Goal: Information Seeking & Learning: Learn about a topic

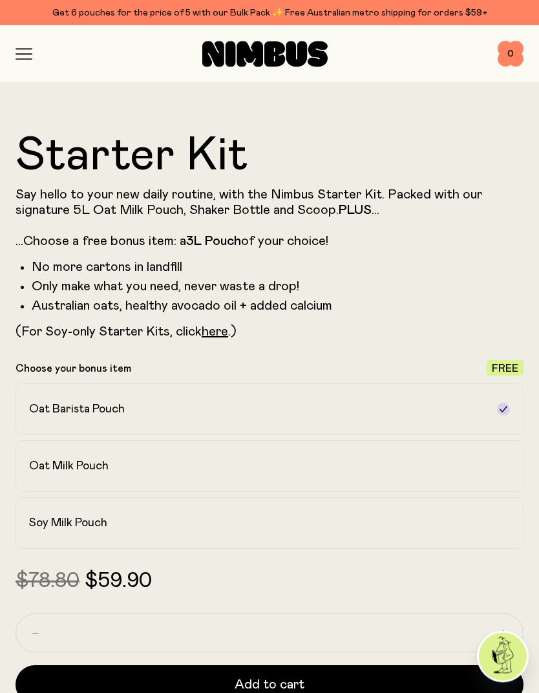
scroll to position [526, 0]
click at [499, 417] on label "Oat Barista Pouch" at bounding box center [270, 410] width 508 height 52
click at [497, 418] on label "Oat Barista Pouch" at bounding box center [270, 410] width 508 height 52
click at [503, 415] on div at bounding box center [503, 409] width 13 height 13
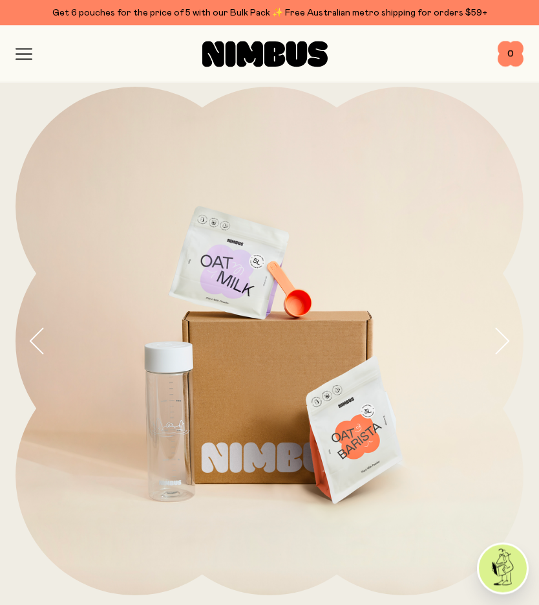
scroll to position [0, 0]
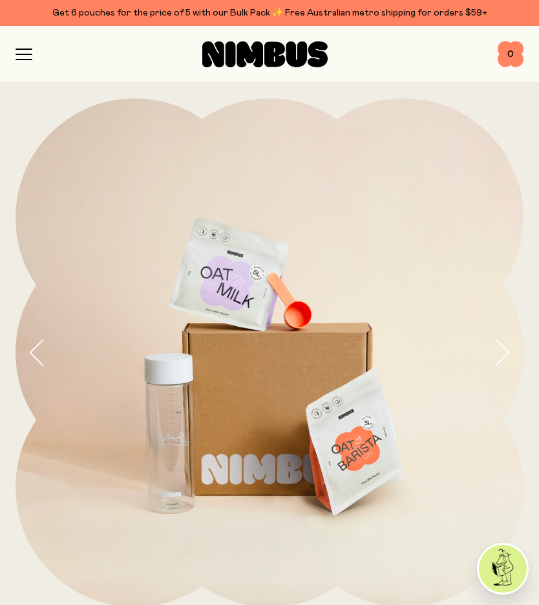
click at [30, 54] on icon "button" at bounding box center [24, 54] width 16 height 0
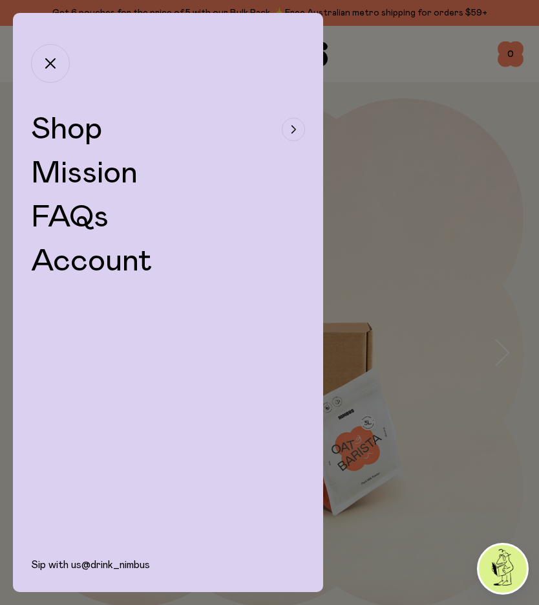
click at [284, 126] on div "button" at bounding box center [293, 129] width 23 height 23
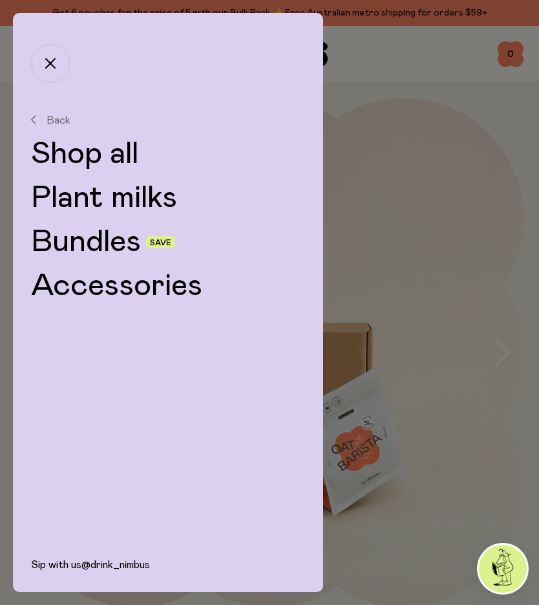
click at [58, 202] on link "Plant milks" at bounding box center [168, 197] width 274 height 31
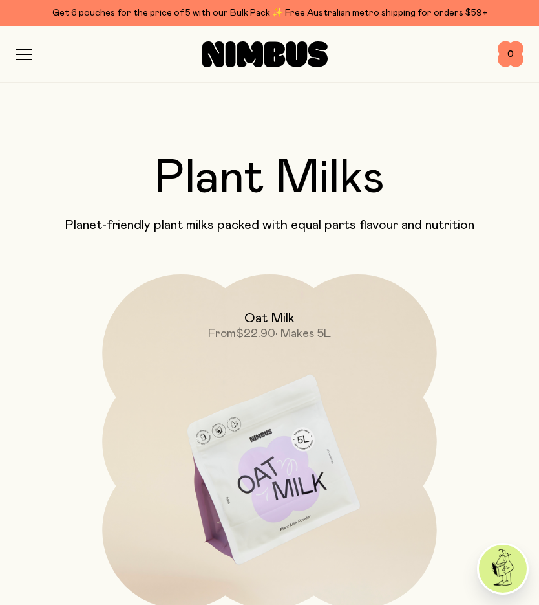
click at [32, 53] on icon "button" at bounding box center [24, 55] width 17 height 12
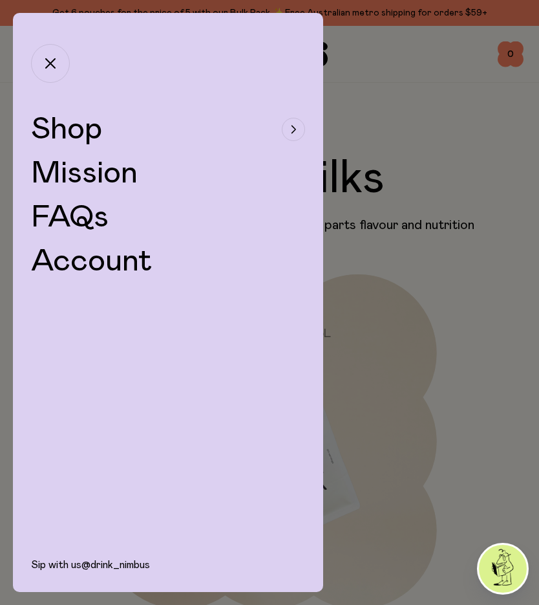
click at [56, 127] on span "Shop" at bounding box center [66, 129] width 71 height 31
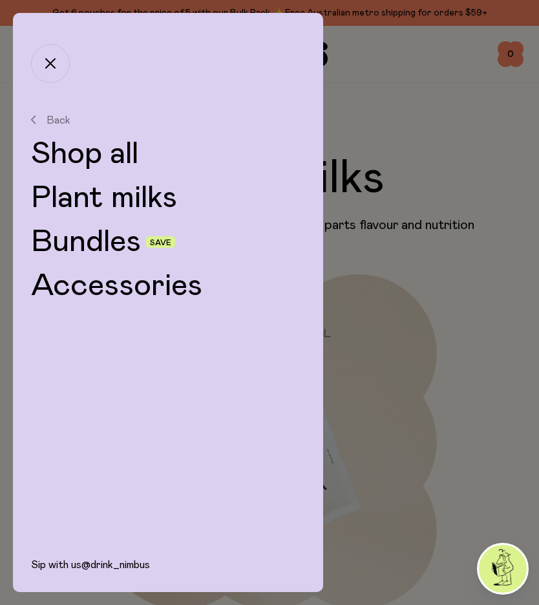
click at [53, 157] on link "Shop all" at bounding box center [168, 153] width 274 height 31
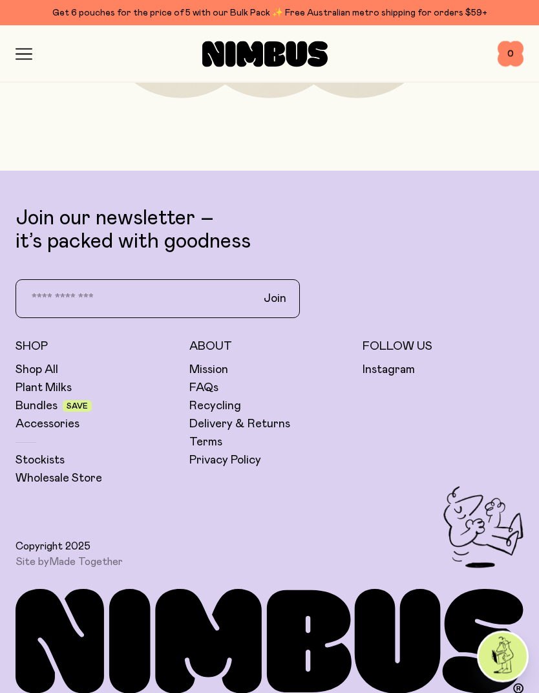
scroll to position [5655, 0]
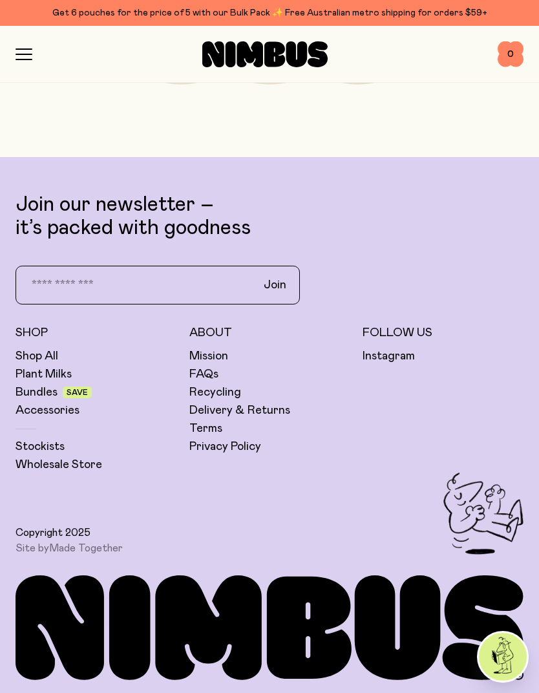
click at [211, 376] on link "FAQs" at bounding box center [204, 375] width 29 height 16
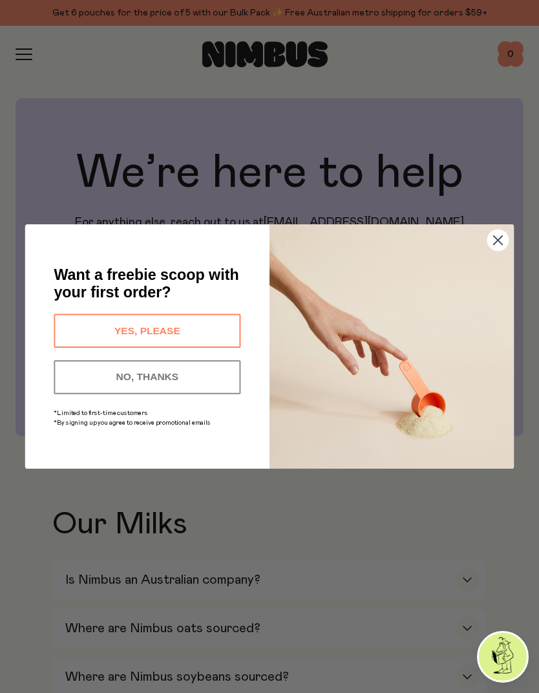
click at [495, 235] on circle "Close dialog" at bounding box center [498, 240] width 21 height 21
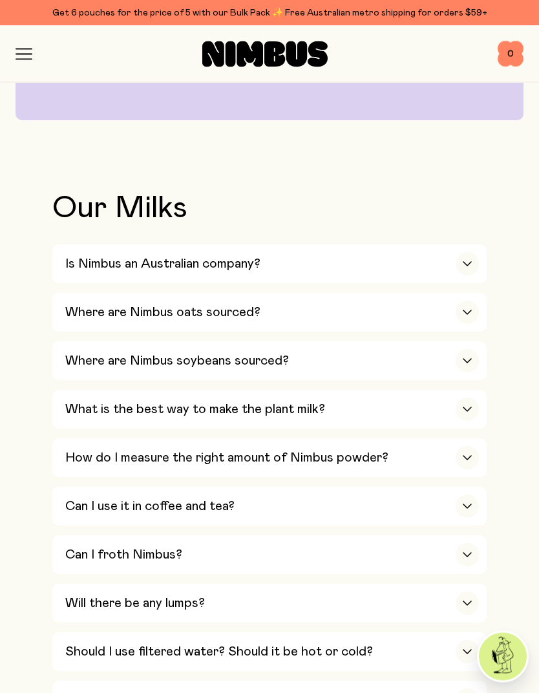
scroll to position [316, 0]
click at [468, 263] on icon "button" at bounding box center [467, 263] width 10 height 5
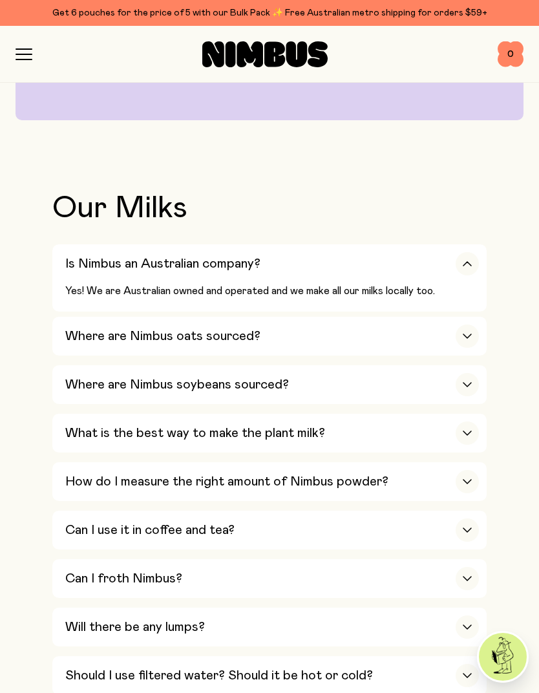
click at [467, 266] on div "button" at bounding box center [467, 263] width 23 height 23
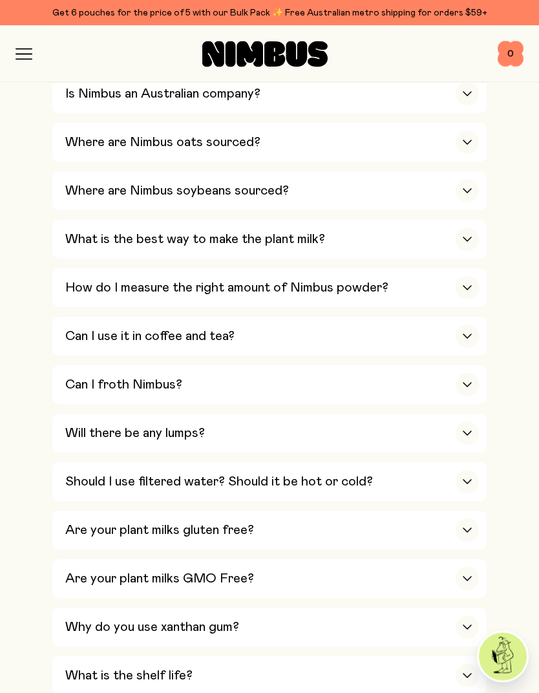
scroll to position [488, 0]
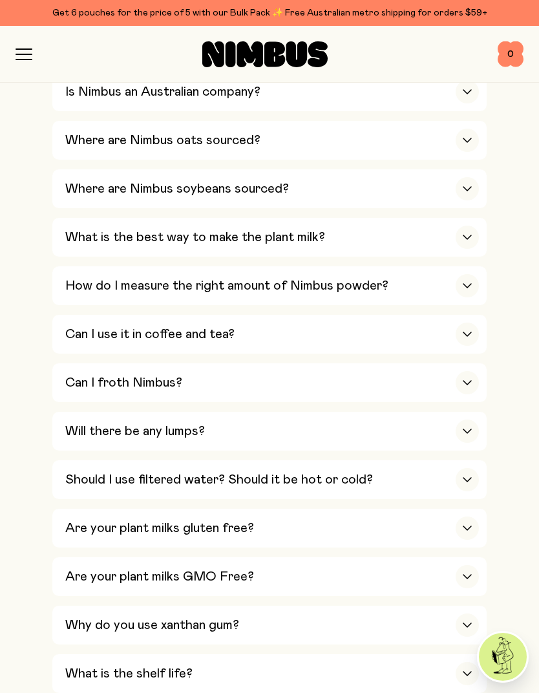
click at [471, 332] on icon "button" at bounding box center [467, 334] width 10 height 5
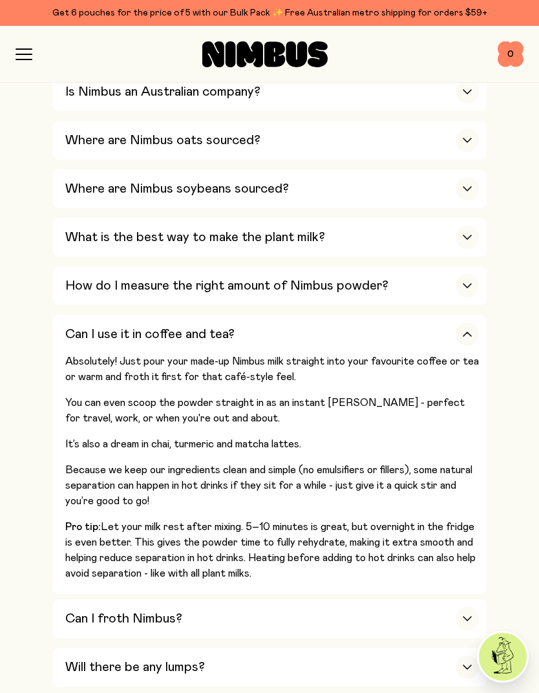
click at [466, 332] on icon "button" at bounding box center [467, 334] width 10 height 5
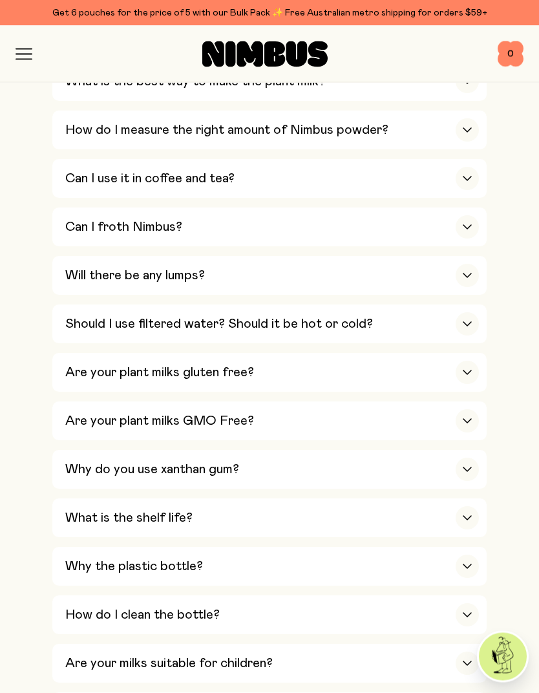
scroll to position [651, 0]
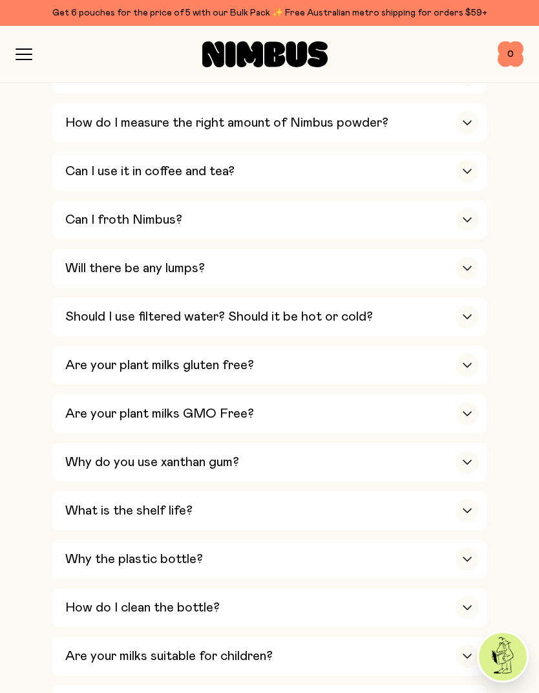
click at [464, 257] on div "button" at bounding box center [467, 268] width 23 height 23
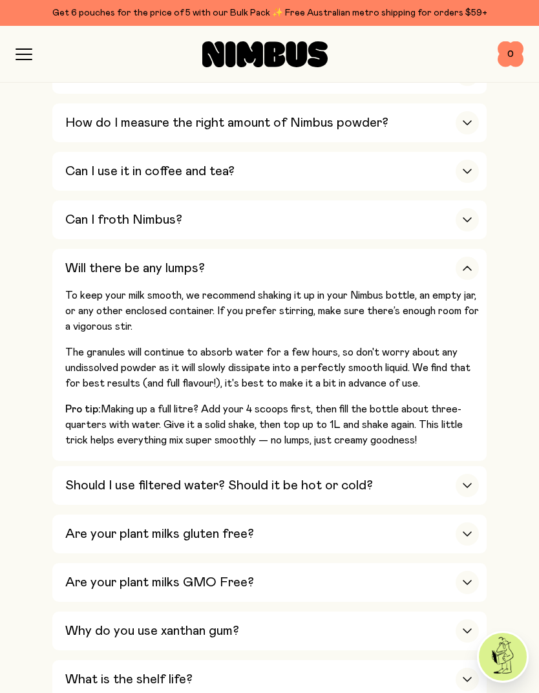
click at [467, 257] on div "button" at bounding box center [467, 268] width 23 height 23
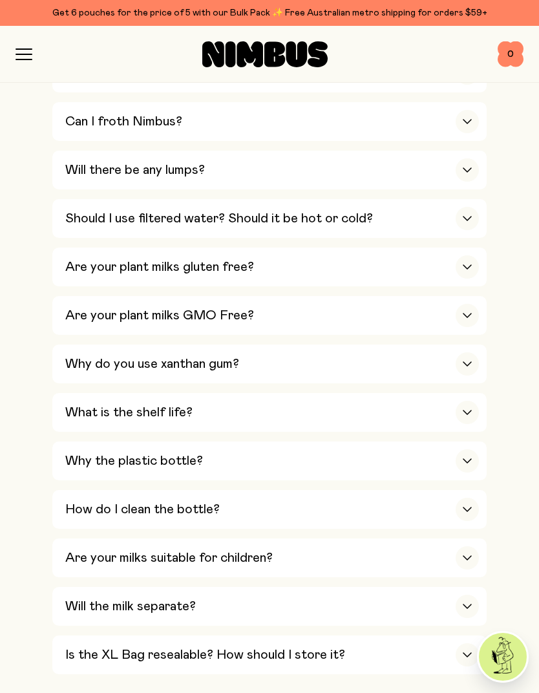
scroll to position [757, 0]
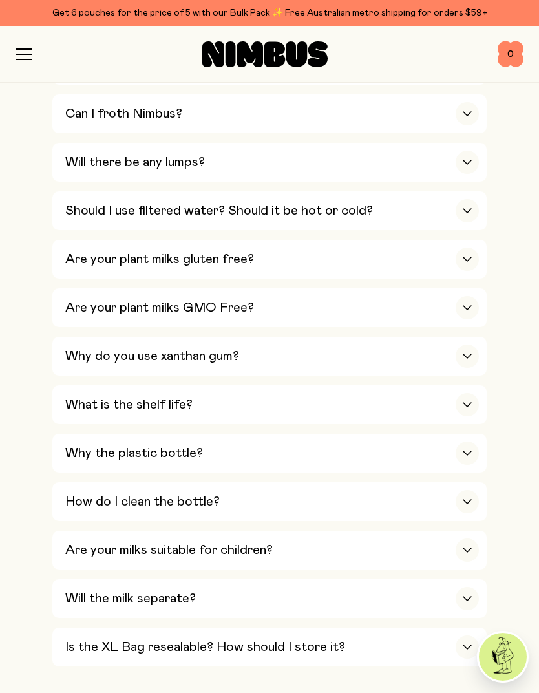
click at [467, 345] on div "button" at bounding box center [467, 356] width 23 height 23
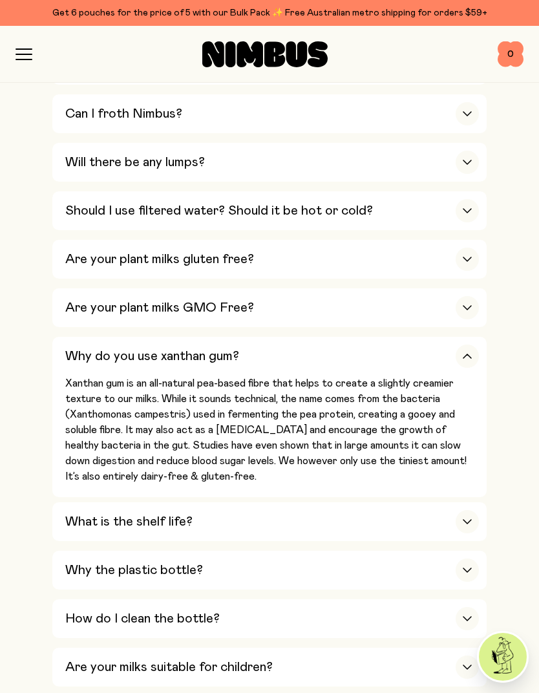
click at [466, 248] on div "button" at bounding box center [467, 259] width 23 height 23
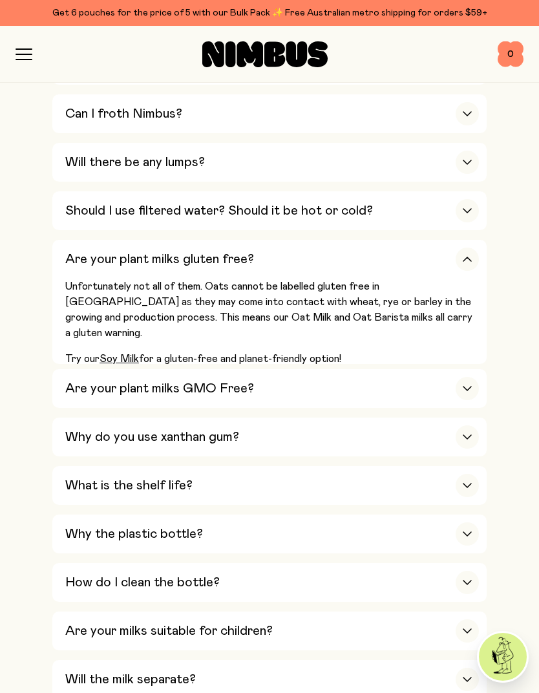
click at [466, 248] on div "button" at bounding box center [467, 259] width 23 height 23
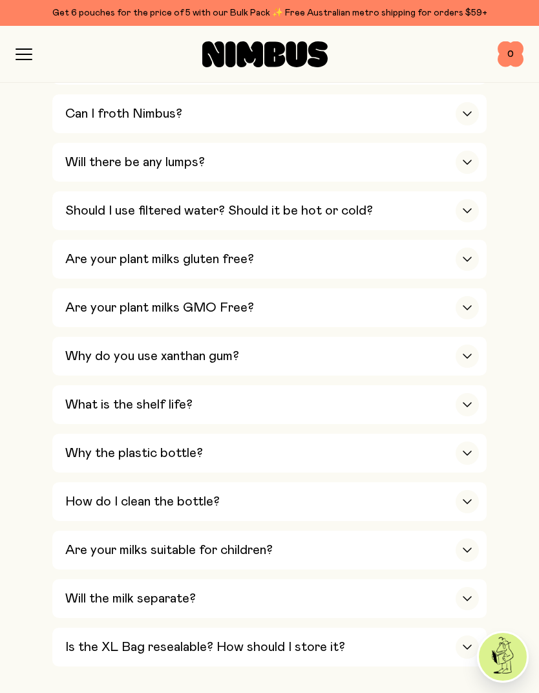
click at [465, 296] on div "button" at bounding box center [467, 307] width 23 height 23
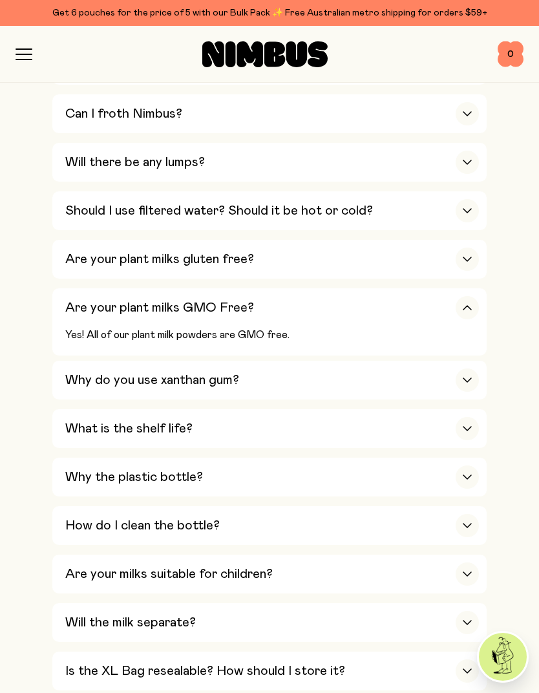
click at [464, 296] on div "button" at bounding box center [467, 307] width 23 height 23
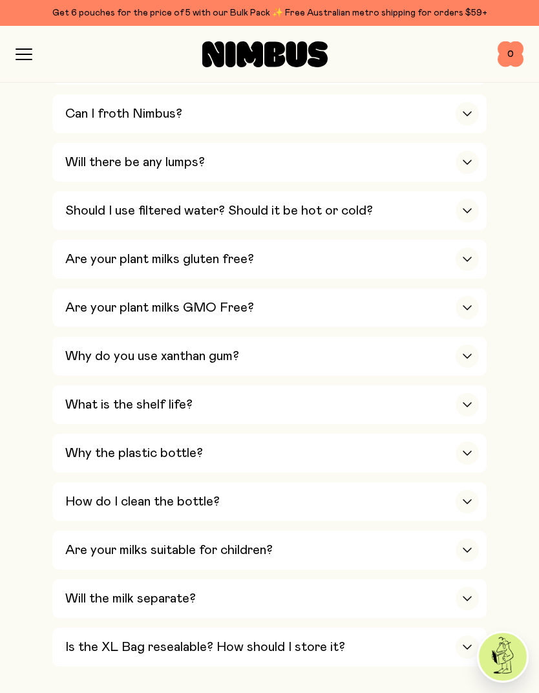
click at [462, 345] on div "button" at bounding box center [467, 356] width 23 height 23
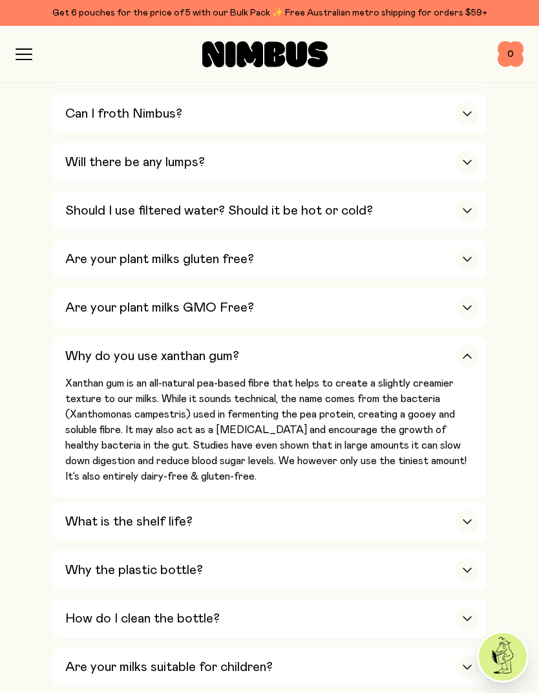
click at [469, 354] on icon "button" at bounding box center [467, 356] width 10 height 5
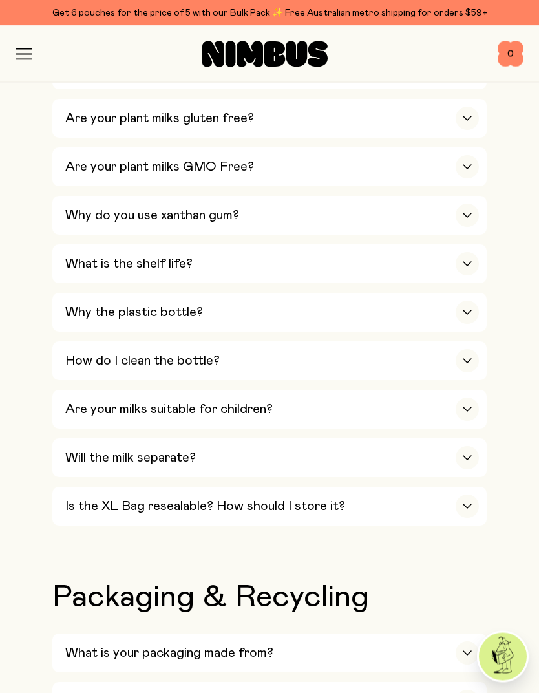
click at [466, 262] on icon "button" at bounding box center [467, 264] width 10 height 5
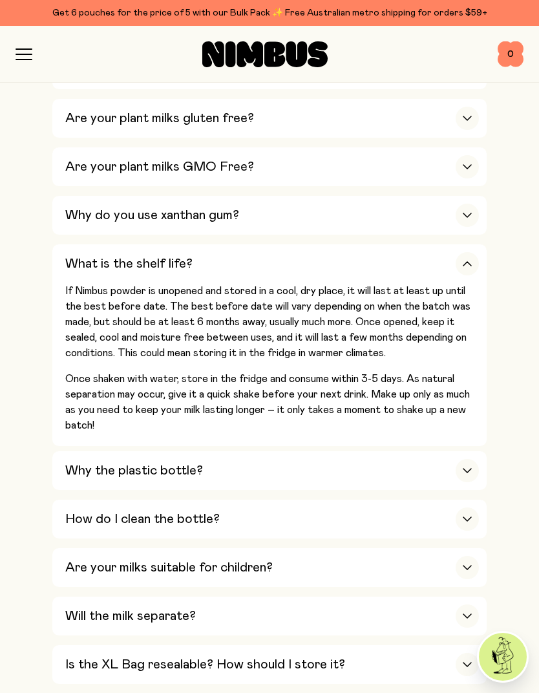
click at [466, 244] on div "What is the shelf life?" at bounding box center [272, 263] width 414 height 39
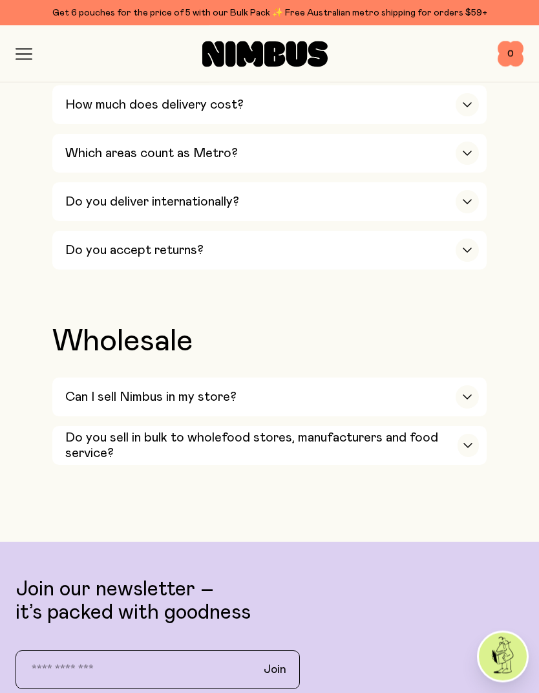
scroll to position [2226, 0]
click at [464, 395] on icon "button" at bounding box center [468, 397] width 8 height 4
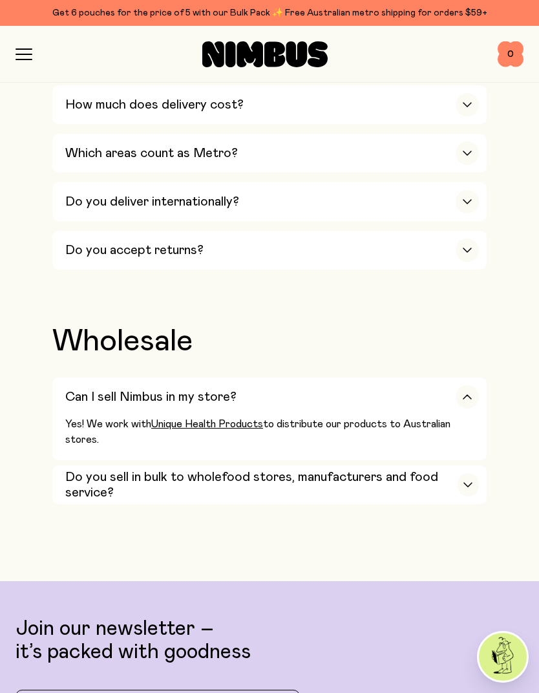
click at [463, 385] on div "button" at bounding box center [467, 396] width 23 height 23
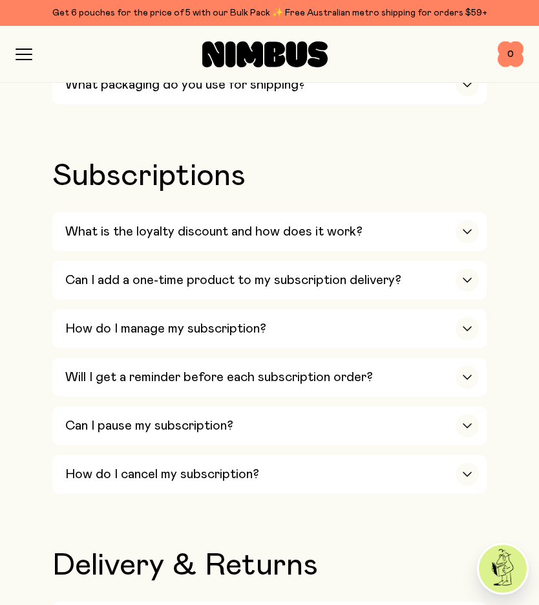
scroll to position [1607, 0]
